Goal: Task Accomplishment & Management: Use online tool/utility

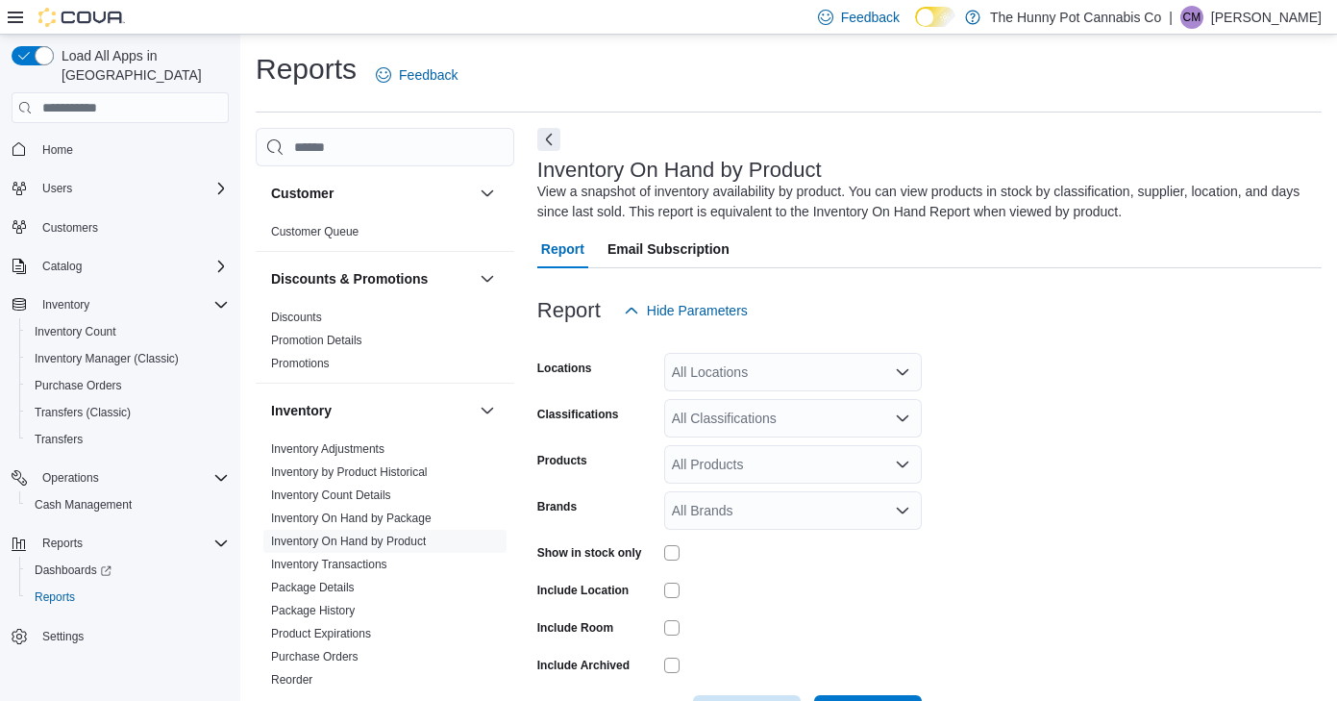
scroll to position [63, 0]
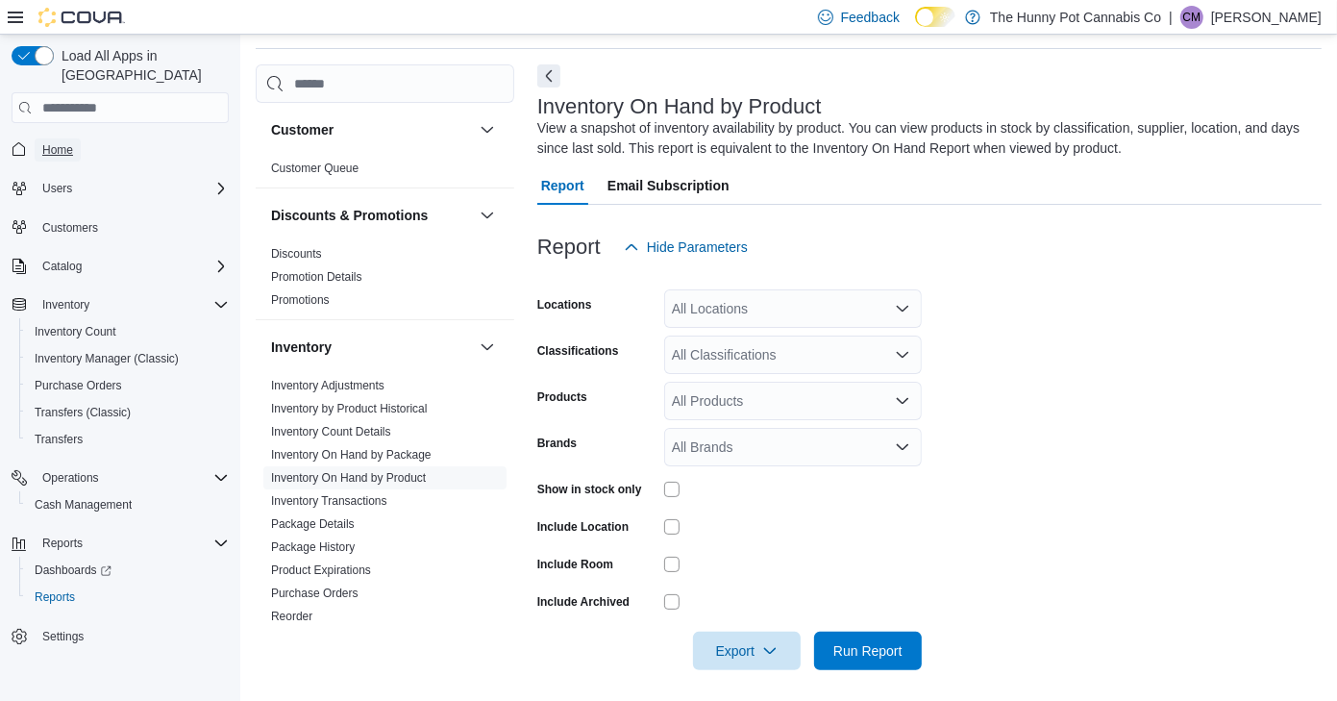
click at [60, 142] on span "Home" at bounding box center [57, 149] width 31 height 15
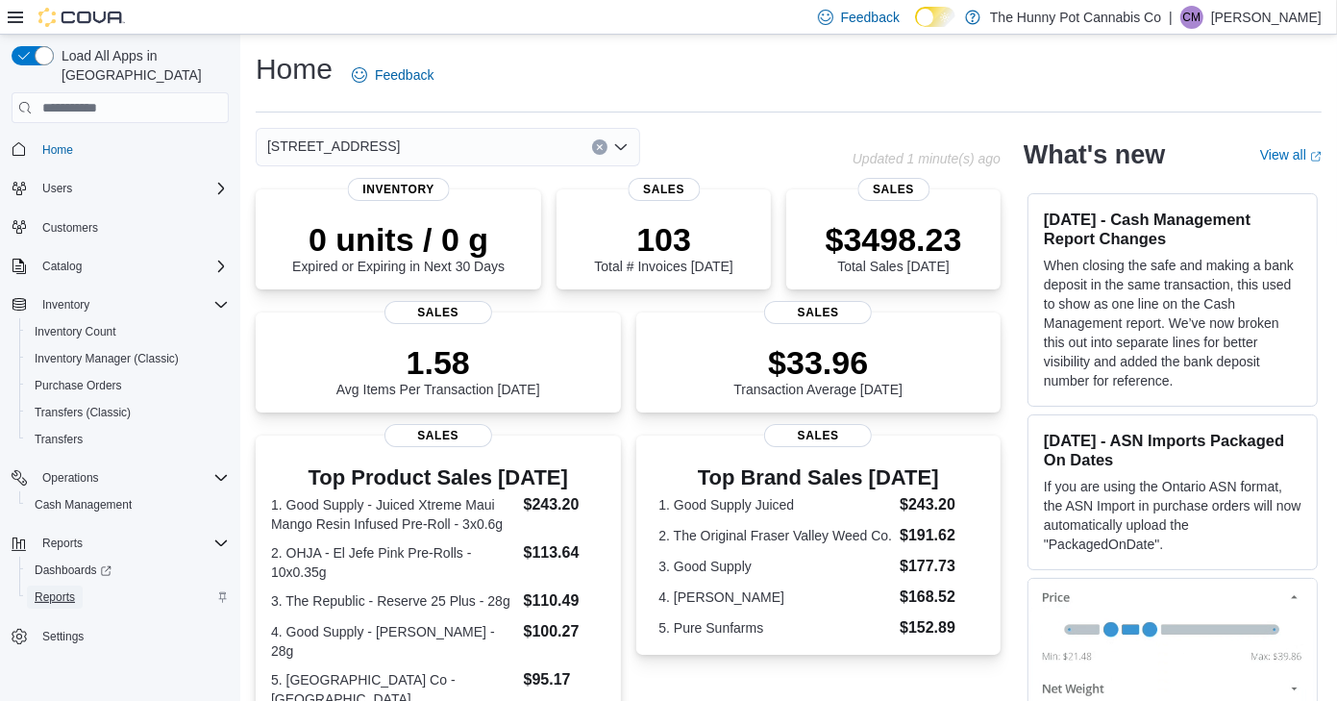
click at [66, 589] on span "Reports" at bounding box center [55, 596] width 40 height 15
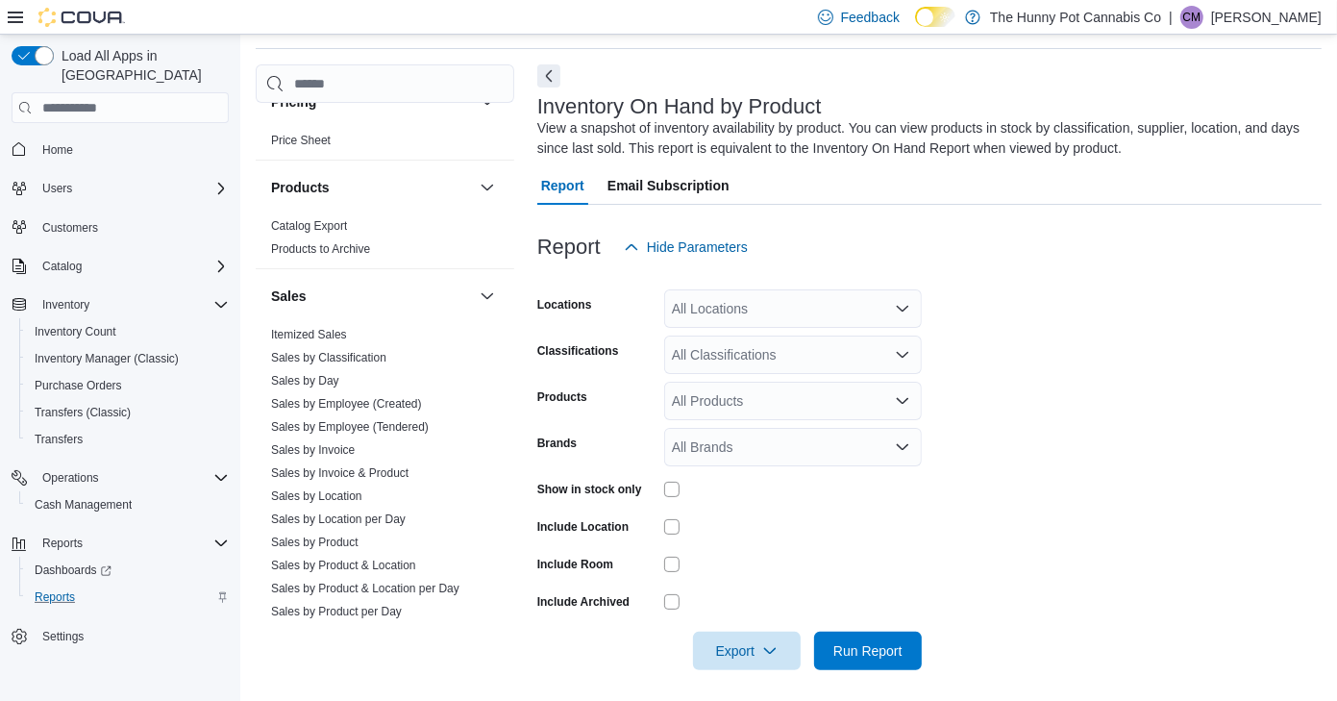
scroll to position [827, 0]
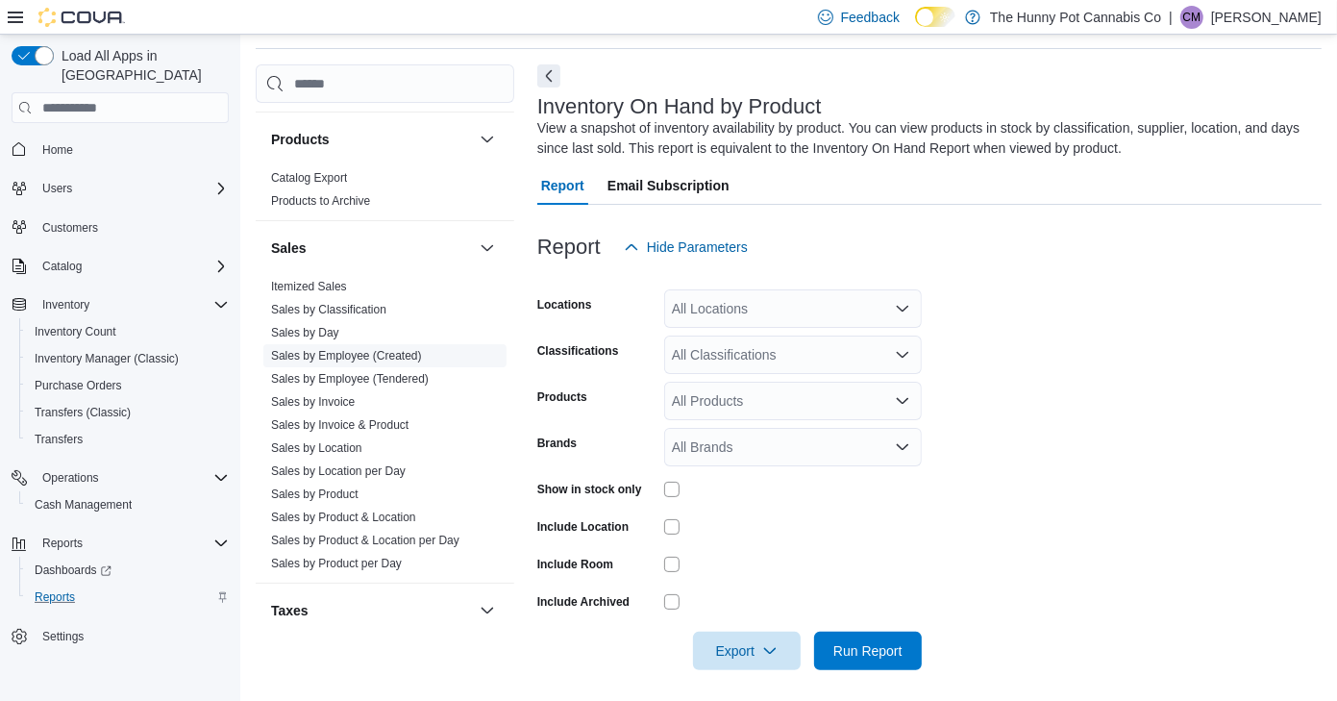
click at [342, 349] on link "Sales by Employee (Created)" at bounding box center [346, 355] width 151 height 13
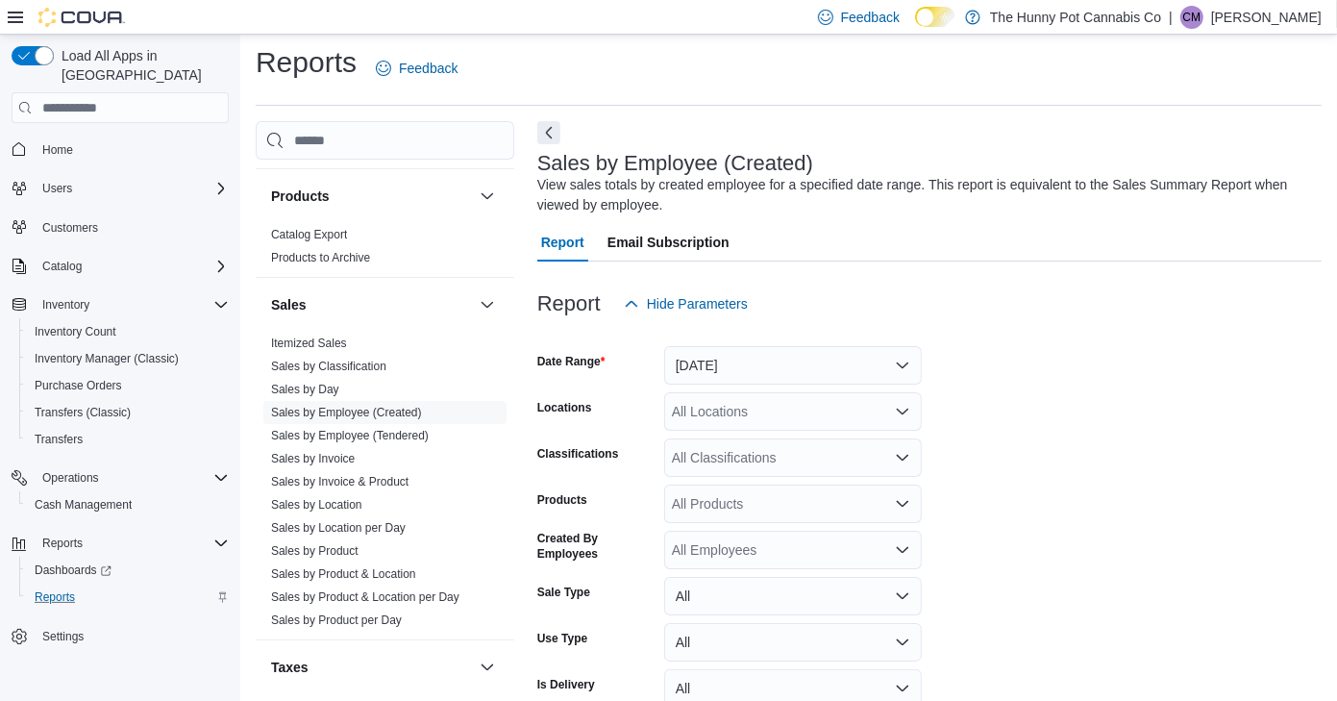
scroll to position [63, 0]
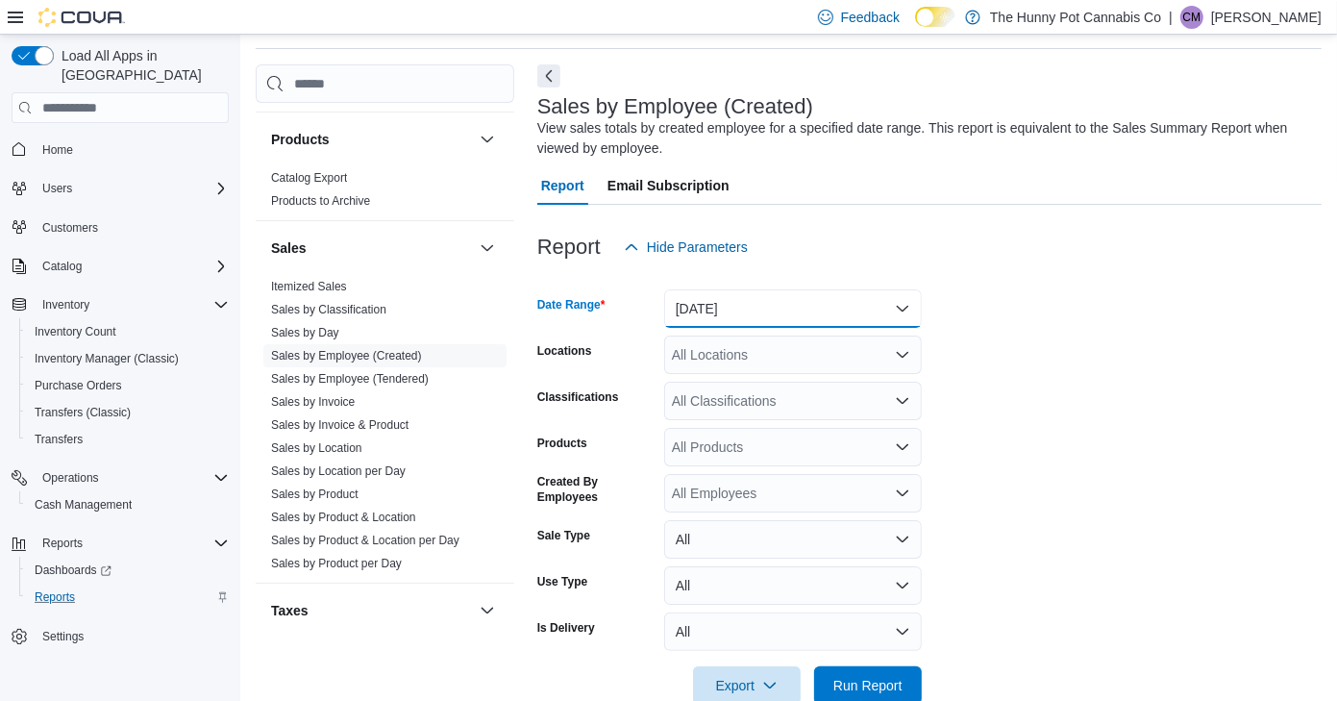
click at [734, 308] on button "[DATE]" at bounding box center [793, 308] width 258 height 38
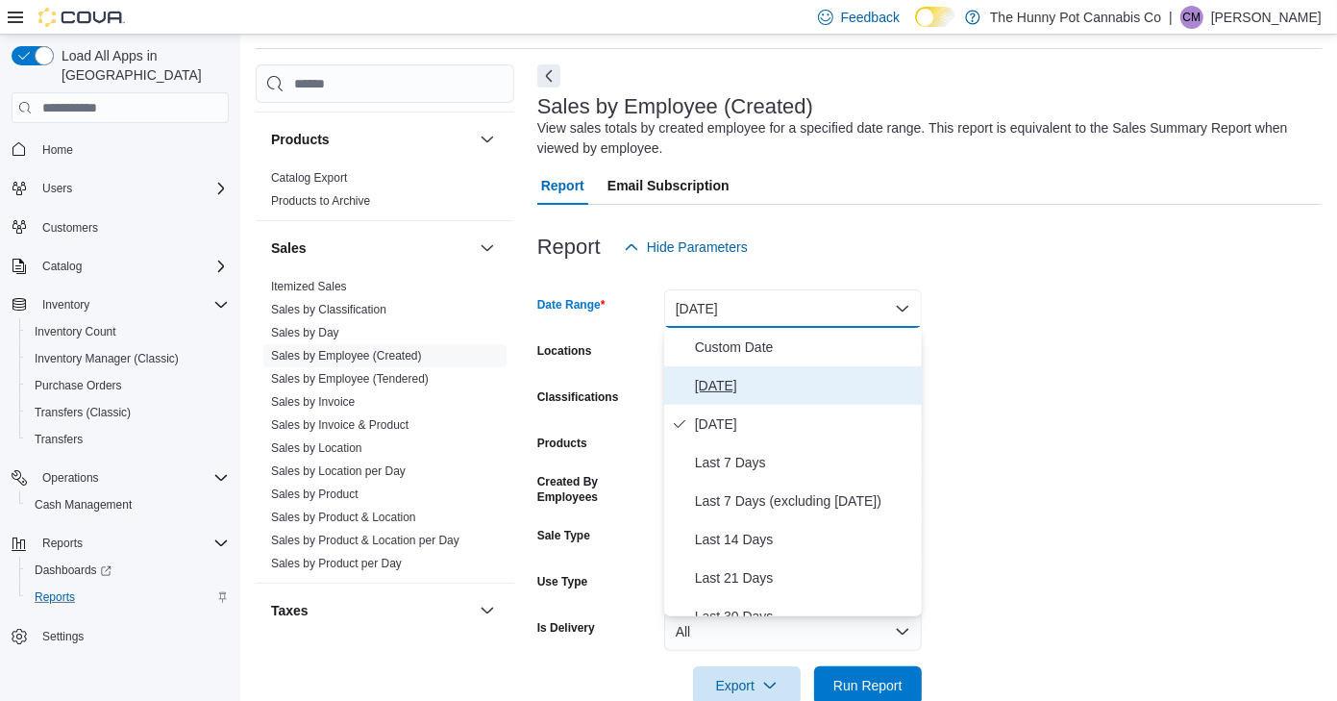
click at [712, 383] on span "[DATE]" at bounding box center [804, 385] width 219 height 23
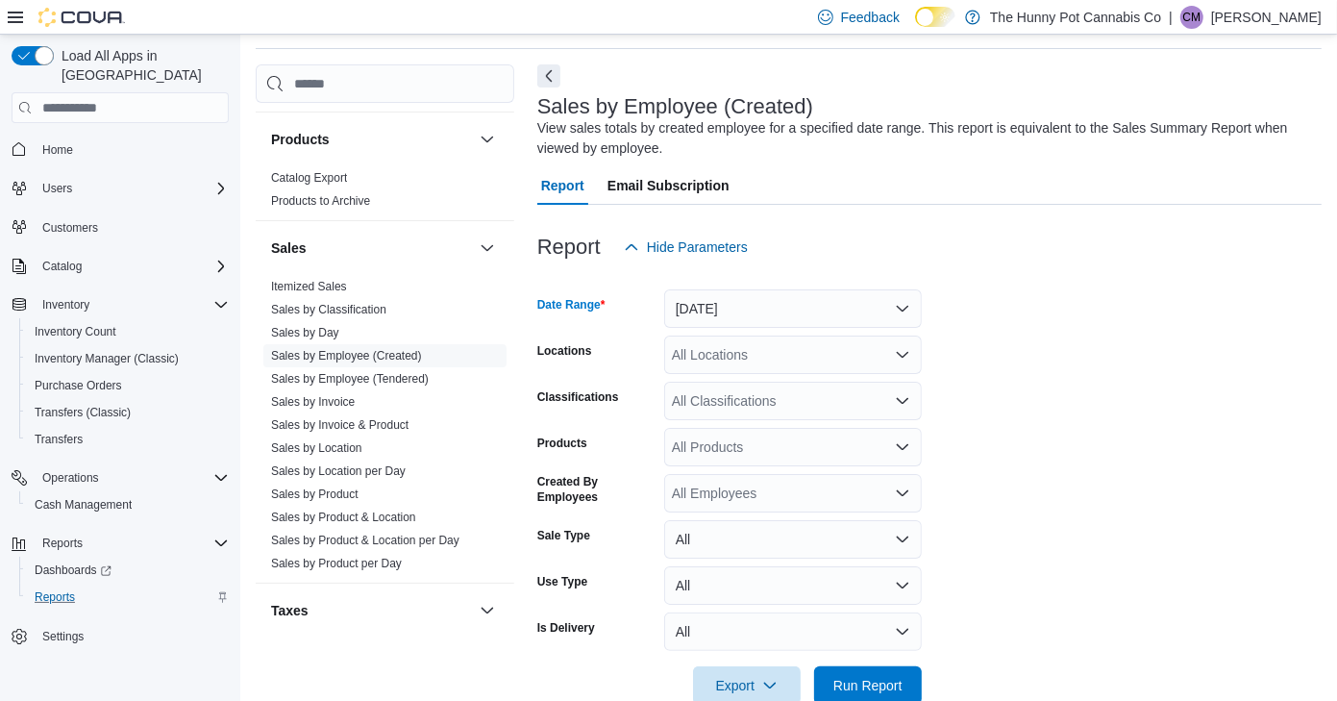
click at [730, 359] on div "All Locations" at bounding box center [793, 355] width 258 height 38
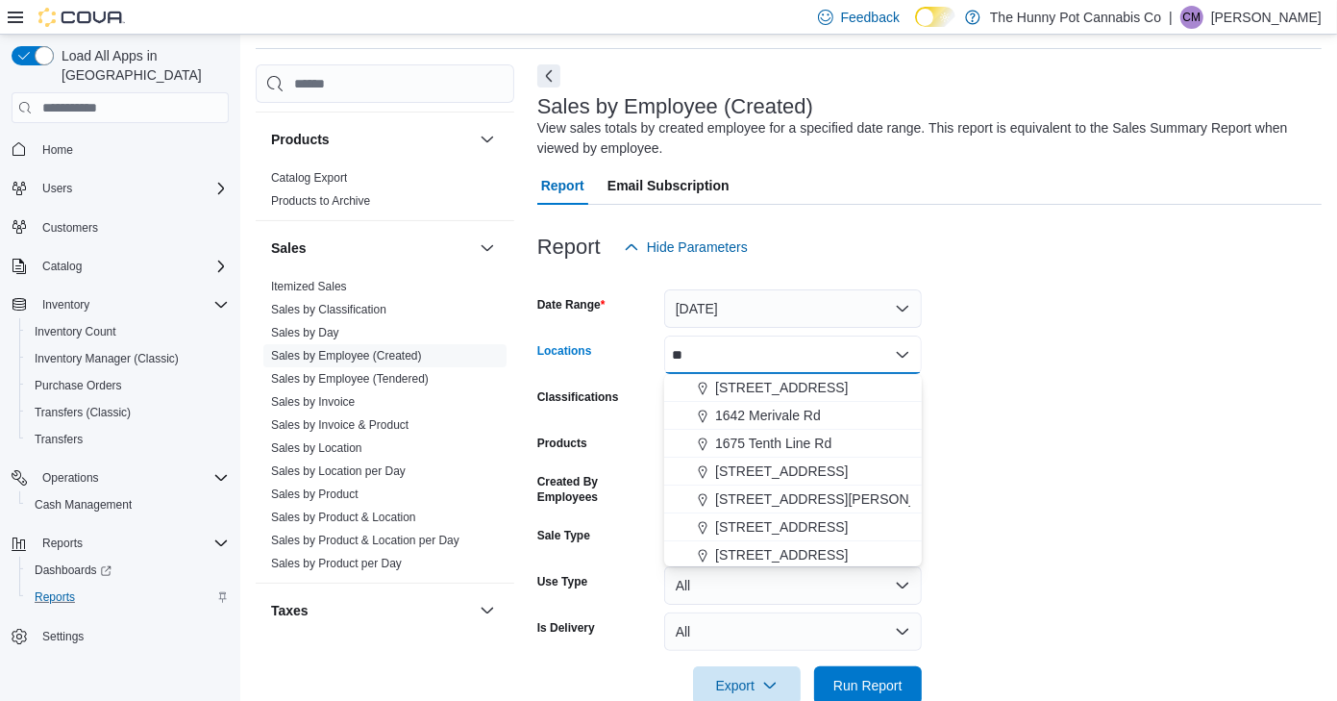
type input "***"
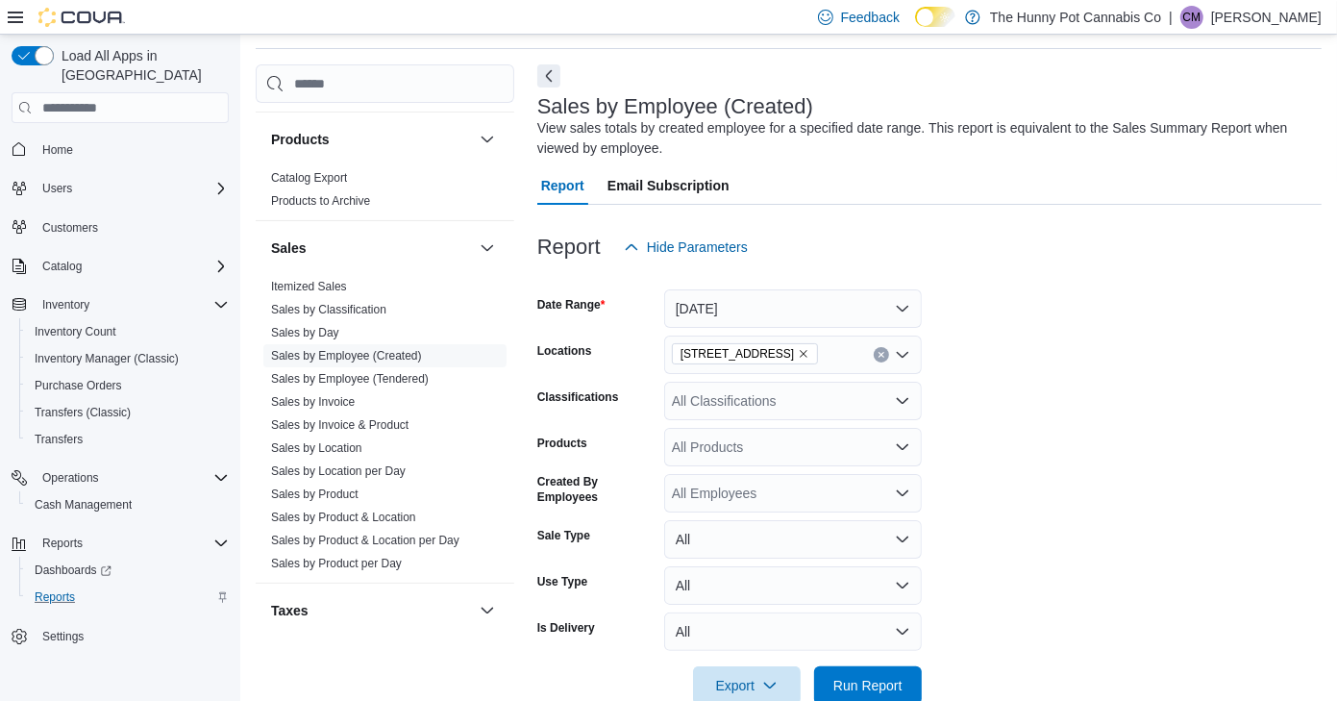
click at [937, 375] on form "Date Range [DATE] Locations [STREET_ADDRESS] Classifications All Classification…" at bounding box center [929, 485] width 785 height 438
click at [845, 686] on span "Run Report" at bounding box center [868, 684] width 69 height 19
